Goal: Transaction & Acquisition: Purchase product/service

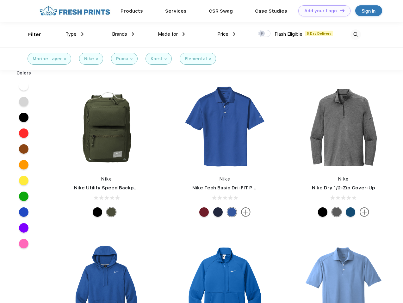
click at [322, 11] on link "Add your Logo Design Tool" at bounding box center [324, 10] width 52 height 11
click at [0, 0] on div "Design Tool" at bounding box center [0, 0] width 0 height 0
click at [339, 10] on link "Add your Logo Design Tool" at bounding box center [324, 10] width 52 height 11
click at [30, 34] on div "Filter" at bounding box center [34, 34] width 13 height 7
click at [75, 34] on span "Type" at bounding box center [70, 34] width 11 height 6
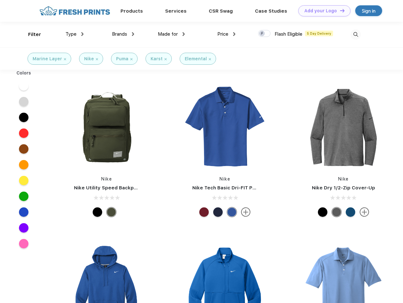
click at [123, 34] on span "Brands" at bounding box center [119, 34] width 15 height 6
click at [171, 34] on span "Made for" at bounding box center [168, 34] width 20 height 6
click at [226, 34] on span "Price" at bounding box center [222, 34] width 11 height 6
click at [264, 34] on div at bounding box center [264, 33] width 12 height 7
click at [262, 34] on input "checkbox" at bounding box center [260, 32] width 4 height 4
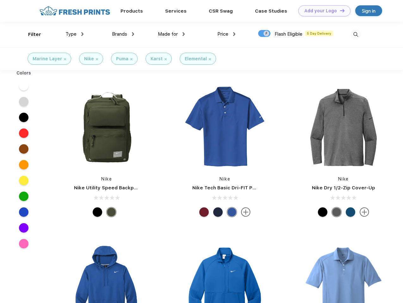
click at [355, 34] on img at bounding box center [355, 34] width 10 height 10
